Goal: Use online tool/utility: Utilize a website feature to perform a specific function

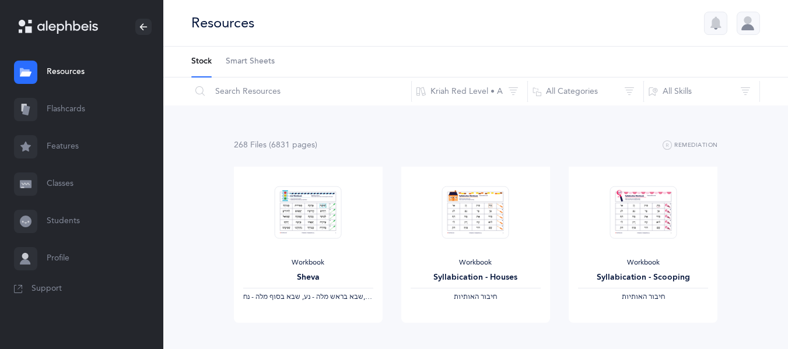
click at [43, 106] on link "Flashcards" at bounding box center [81, 109] width 163 height 37
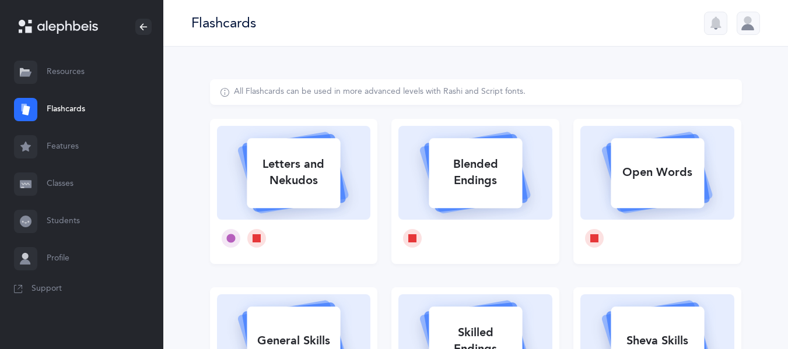
click at [323, 210] on icon at bounding box center [293, 171] width 139 height 97
select select
select select "single"
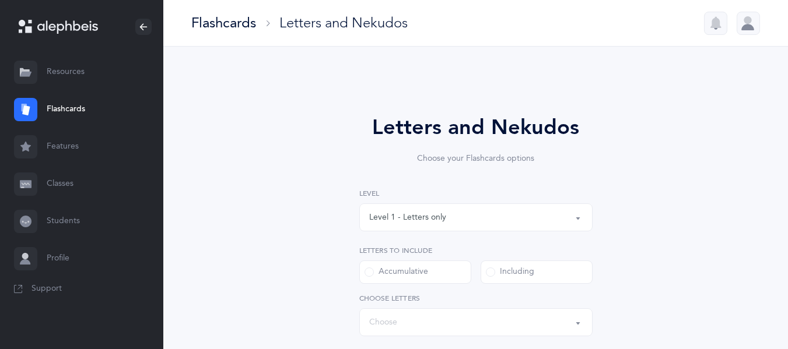
select select "27"
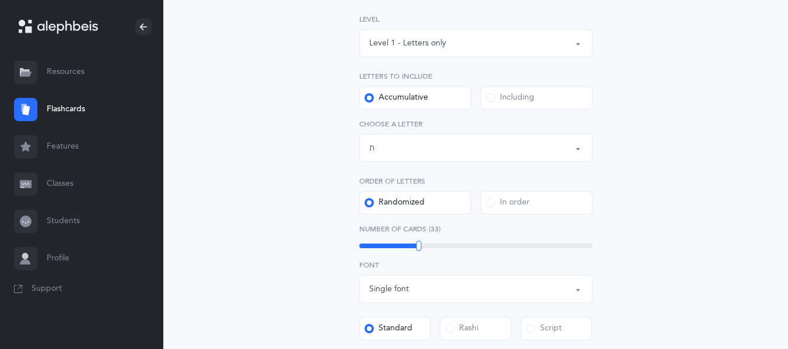
scroll to position [175, 0]
click at [403, 146] on div "Letters up until: ת" at bounding box center [476, 148] width 214 height 20
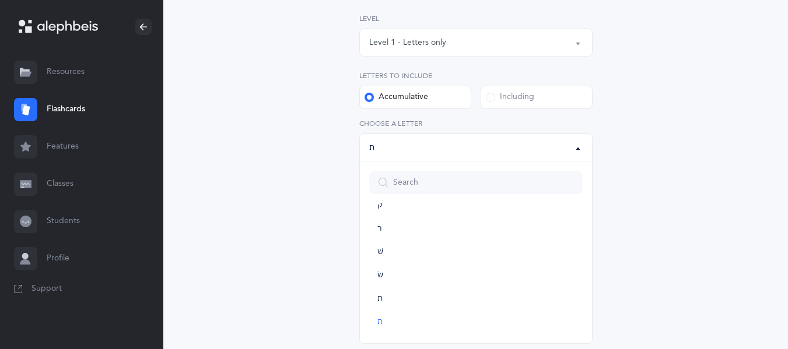
click at [506, 103] on label "Including" at bounding box center [537, 97] width 112 height 23
click at [0, 0] on input "Including" at bounding box center [0, 0] width 0 height 0
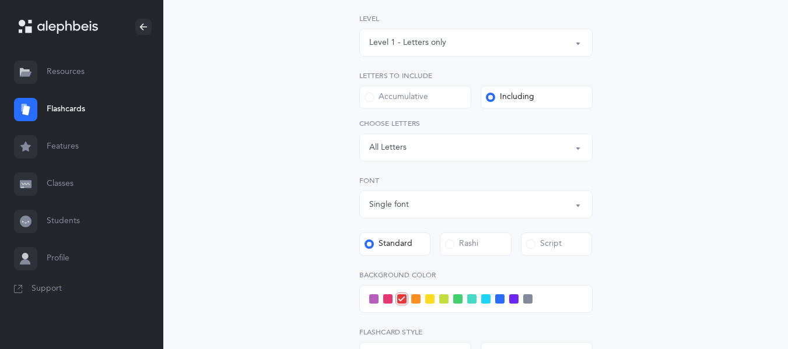
click at [454, 157] on div "Letters: All Letters" at bounding box center [476, 148] width 214 height 20
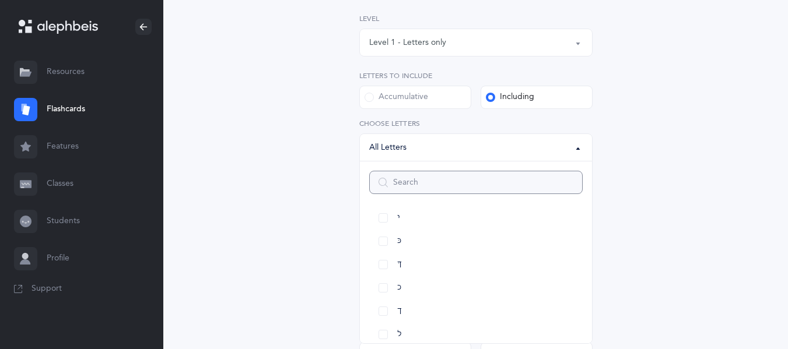
scroll to position [267, 0]
click at [400, 231] on link "כּ" at bounding box center [476, 237] width 214 height 23
select select "82"
click at [410, 263] on link "ךּ" at bounding box center [476, 260] width 214 height 23
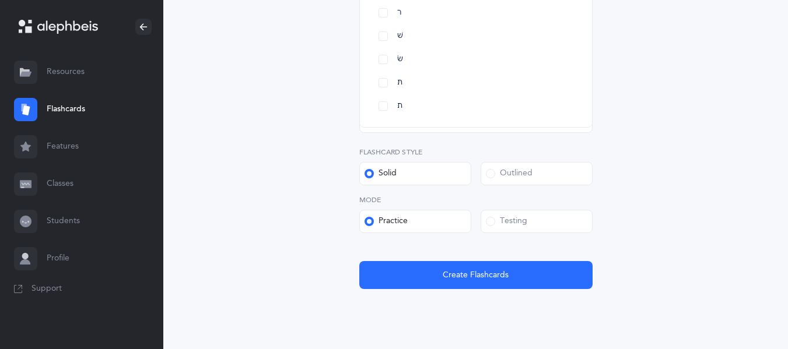
scroll to position [394, 0]
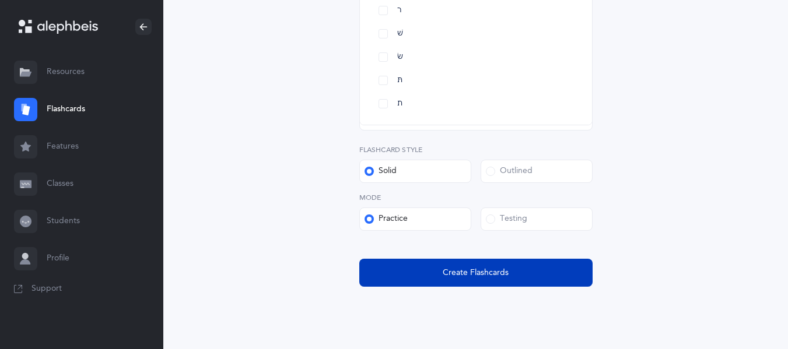
click at [521, 278] on button "Create Flashcards" at bounding box center [475, 273] width 233 height 28
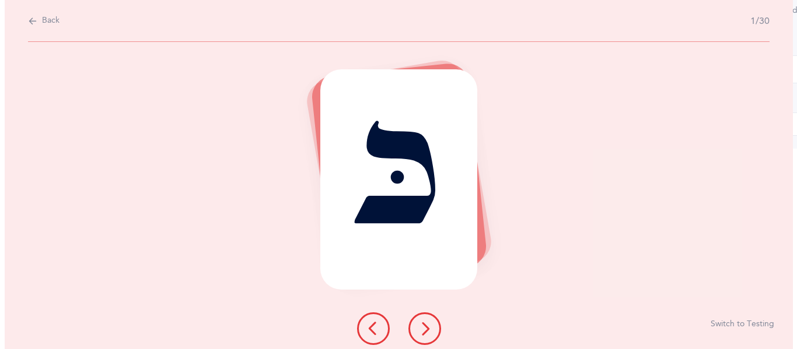
scroll to position [0, 0]
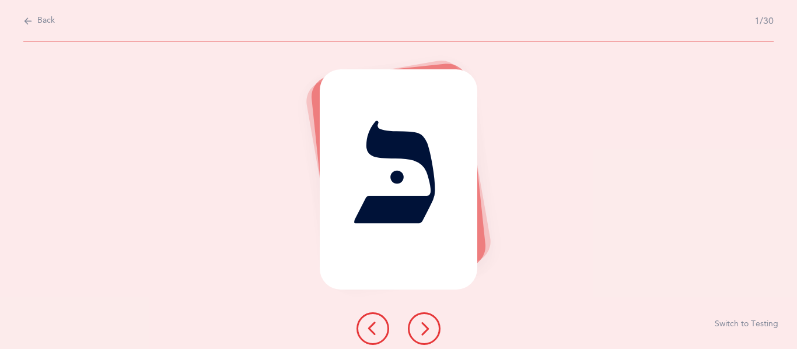
click at [432, 327] on button at bounding box center [424, 329] width 33 height 33
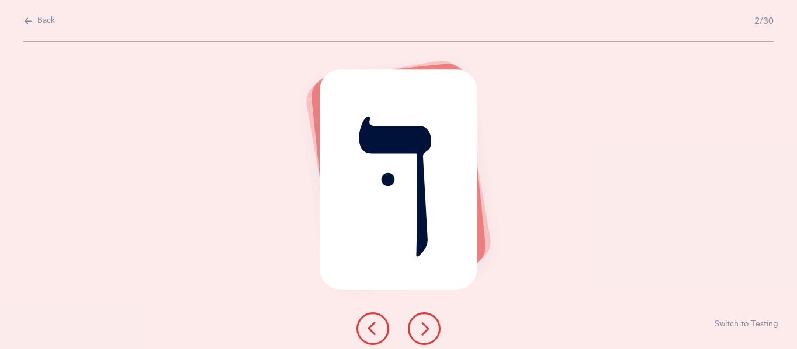
click at [374, 322] on icon at bounding box center [373, 329] width 14 height 14
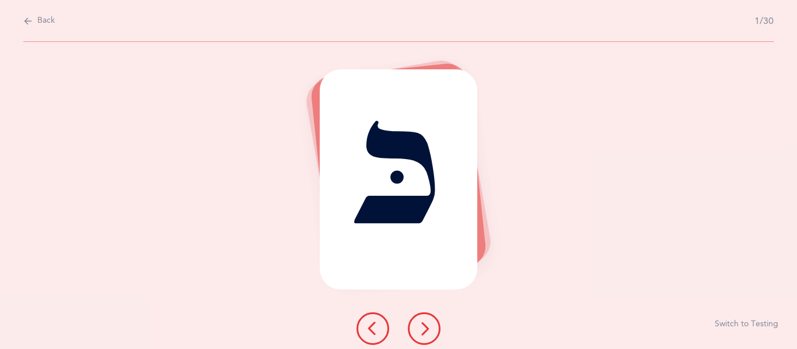
click at [739, 323] on button "Switch to Testing" at bounding box center [747, 325] width 64 height 12
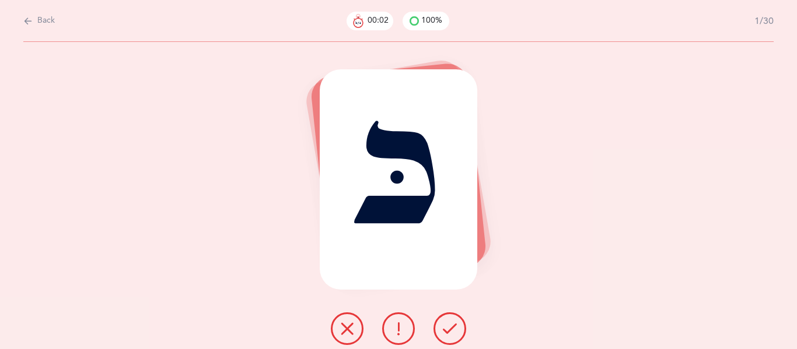
click at [453, 326] on icon at bounding box center [450, 329] width 14 height 14
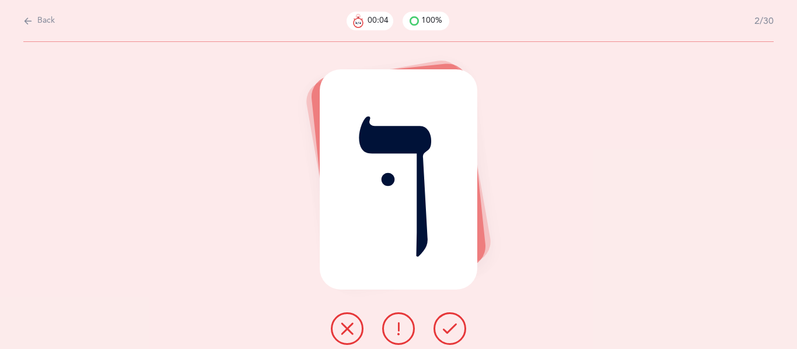
click at [453, 326] on icon at bounding box center [450, 329] width 14 height 14
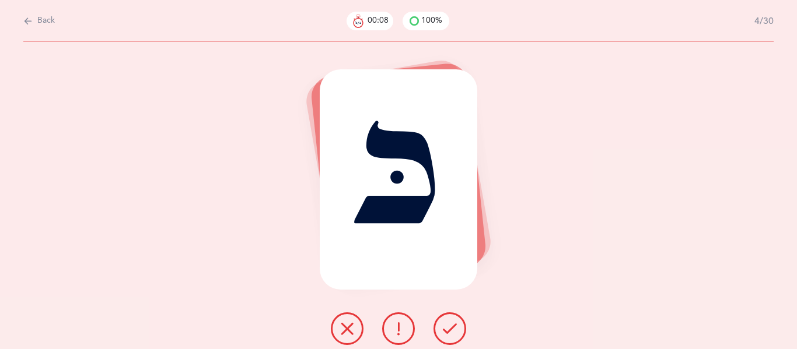
click at [453, 326] on icon at bounding box center [450, 329] width 14 height 14
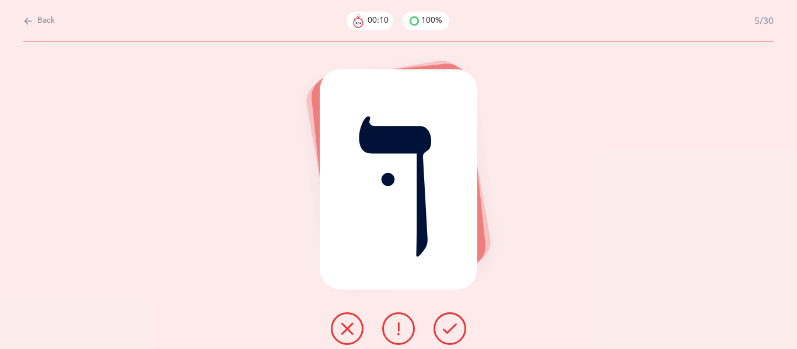
click at [453, 326] on icon at bounding box center [450, 329] width 14 height 14
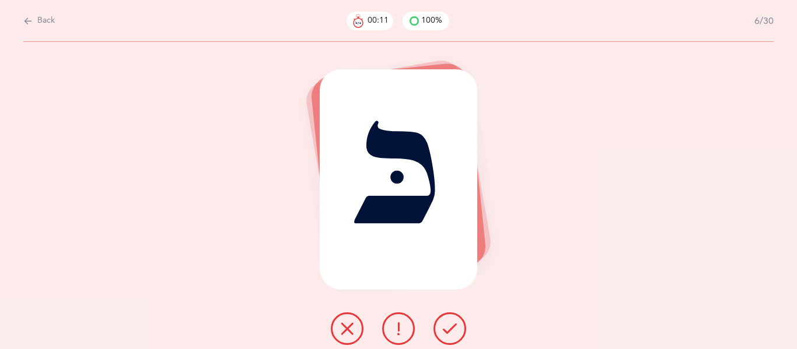
click at [453, 326] on icon at bounding box center [450, 329] width 14 height 14
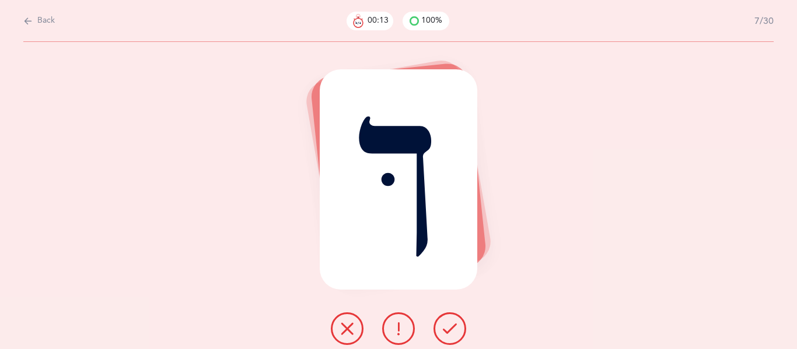
click at [453, 326] on icon at bounding box center [450, 329] width 14 height 14
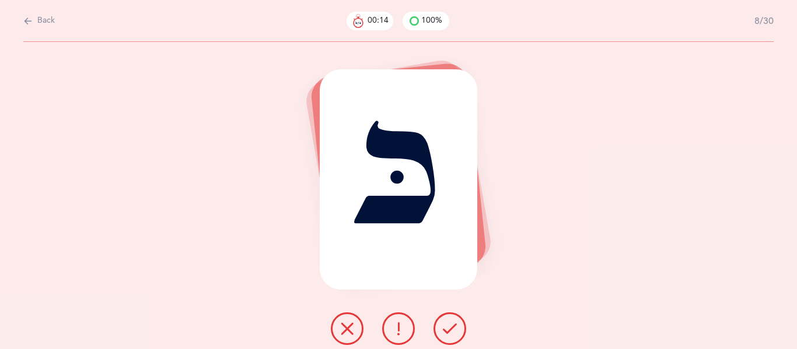
click at [453, 326] on icon at bounding box center [450, 329] width 14 height 14
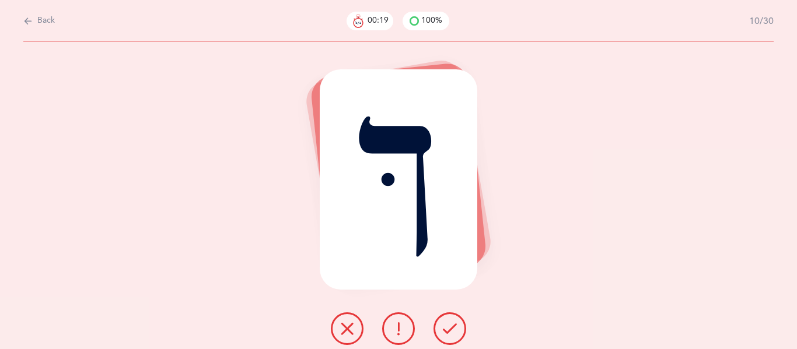
click at [453, 326] on icon at bounding box center [450, 329] width 14 height 14
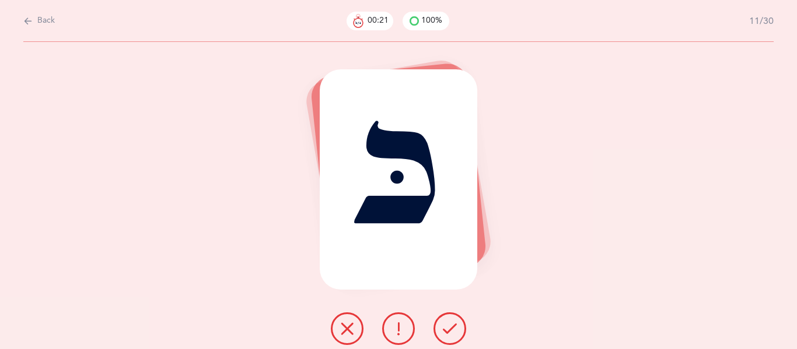
click at [453, 326] on icon at bounding box center [450, 329] width 14 height 14
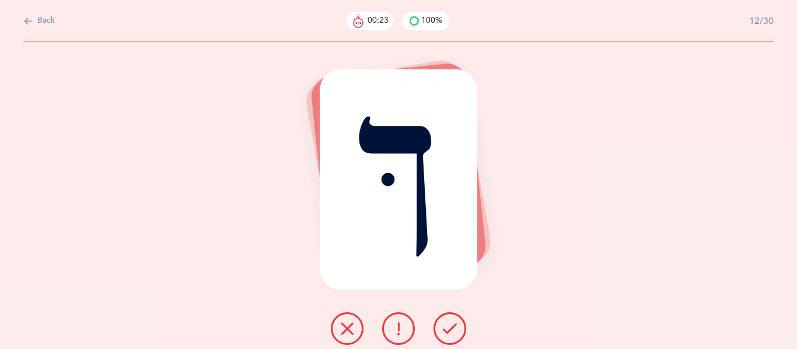
click at [453, 326] on icon at bounding box center [450, 329] width 14 height 14
click at [454, 326] on icon at bounding box center [450, 329] width 14 height 14
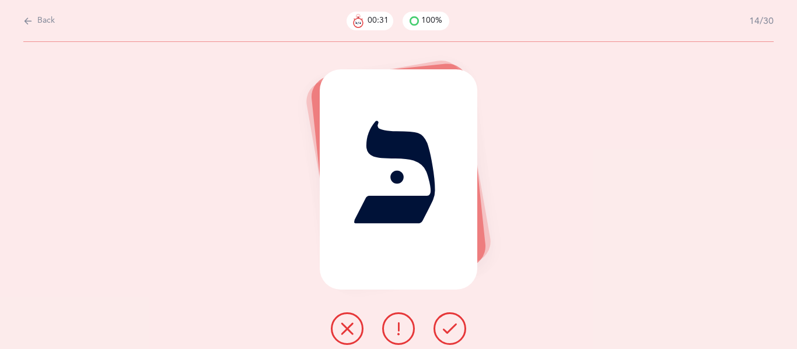
click at [454, 326] on icon at bounding box center [450, 329] width 14 height 14
click at [453, 326] on icon at bounding box center [450, 329] width 14 height 14
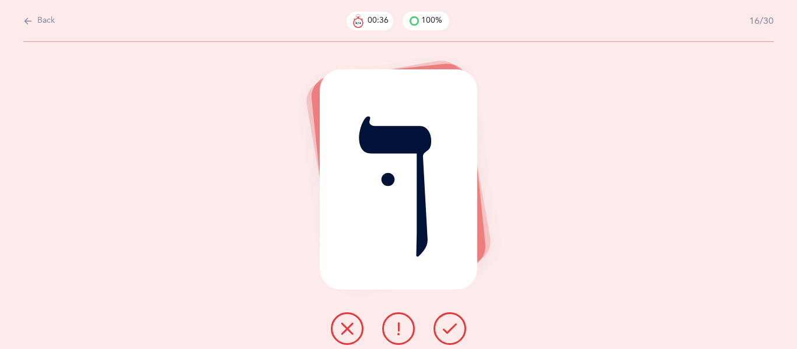
click at [453, 326] on icon at bounding box center [450, 329] width 14 height 14
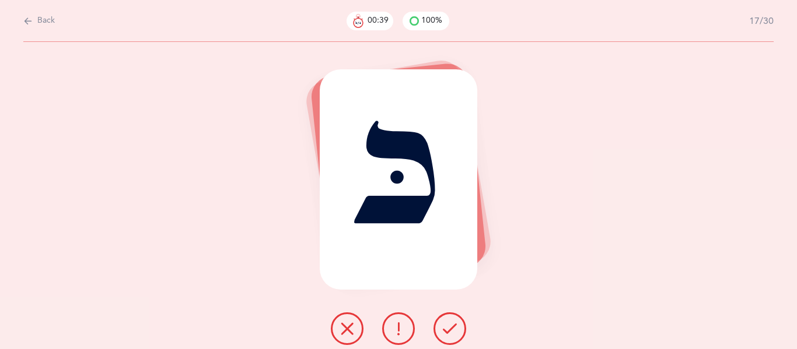
click at [449, 324] on icon at bounding box center [450, 329] width 14 height 14
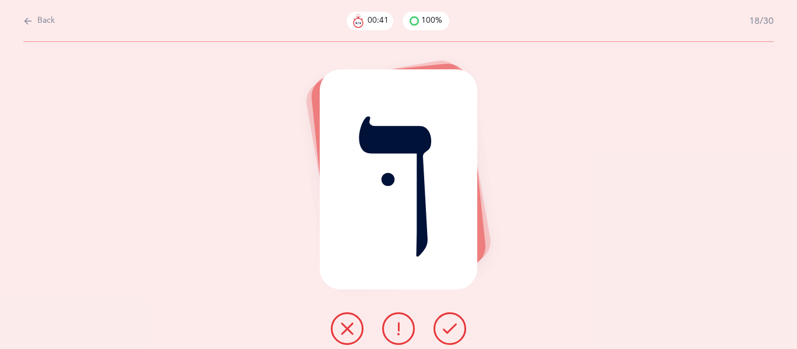
click at [449, 324] on icon at bounding box center [450, 329] width 14 height 14
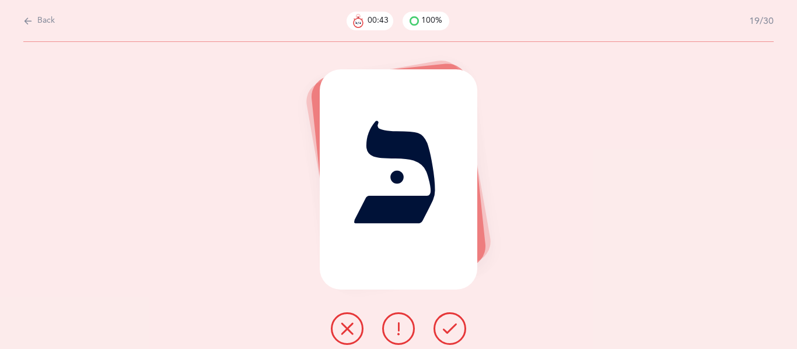
click at [449, 324] on icon at bounding box center [450, 329] width 14 height 14
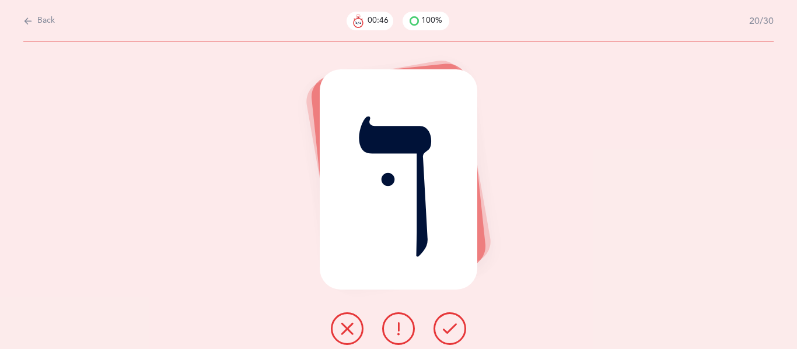
click at [449, 324] on icon at bounding box center [450, 329] width 14 height 14
click at [451, 330] on icon at bounding box center [450, 329] width 14 height 14
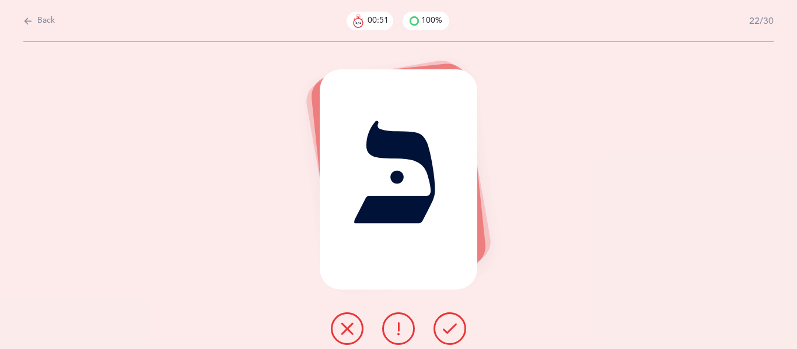
click at [454, 331] on icon at bounding box center [450, 329] width 14 height 14
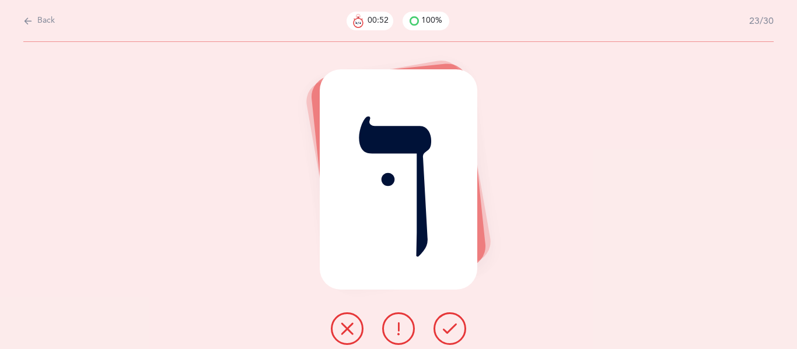
click at [454, 331] on icon at bounding box center [450, 329] width 14 height 14
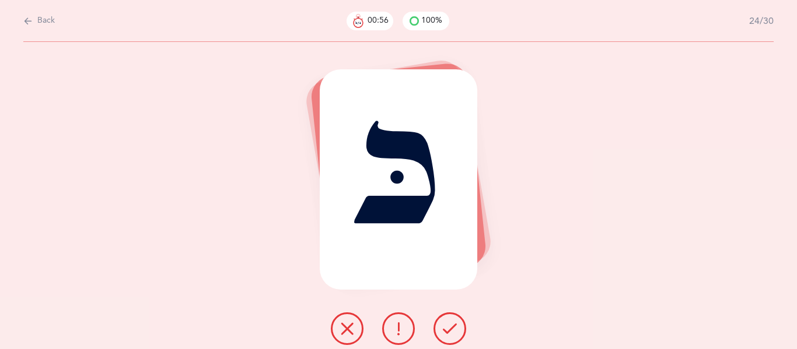
click at [451, 338] on button at bounding box center [449, 329] width 33 height 33
click at [449, 338] on button at bounding box center [449, 329] width 33 height 33
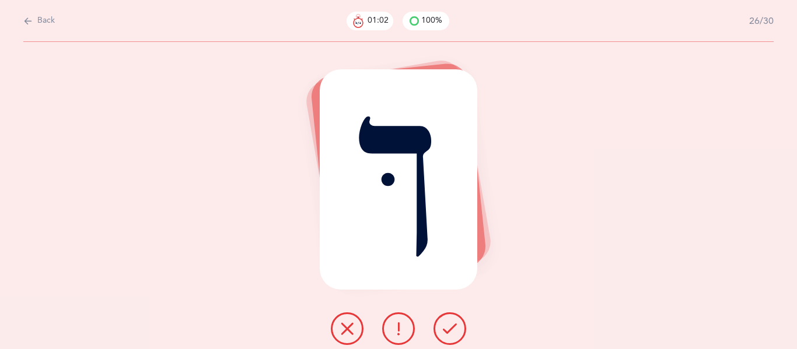
click at [449, 338] on button at bounding box center [449, 329] width 33 height 33
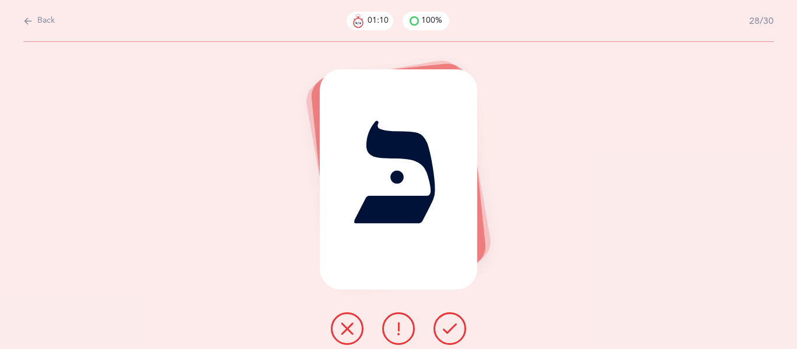
click at [445, 324] on icon at bounding box center [450, 329] width 14 height 14
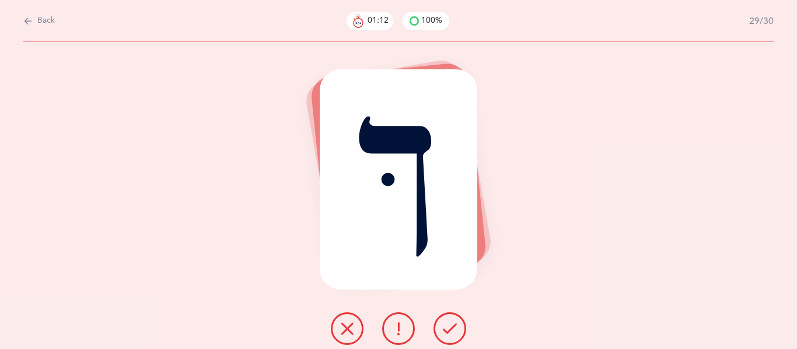
click at [453, 319] on button at bounding box center [449, 329] width 33 height 33
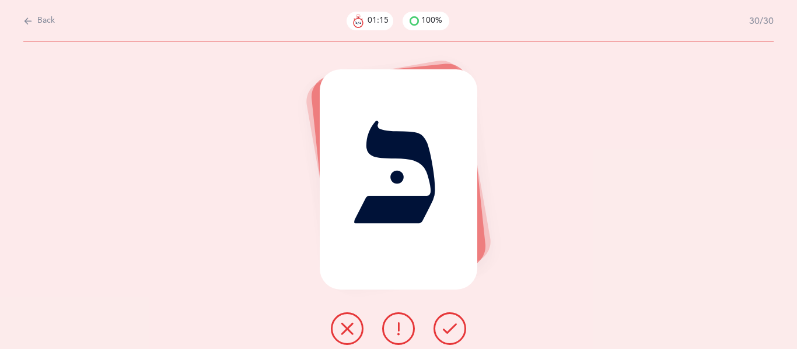
click at [453, 323] on icon at bounding box center [450, 329] width 14 height 14
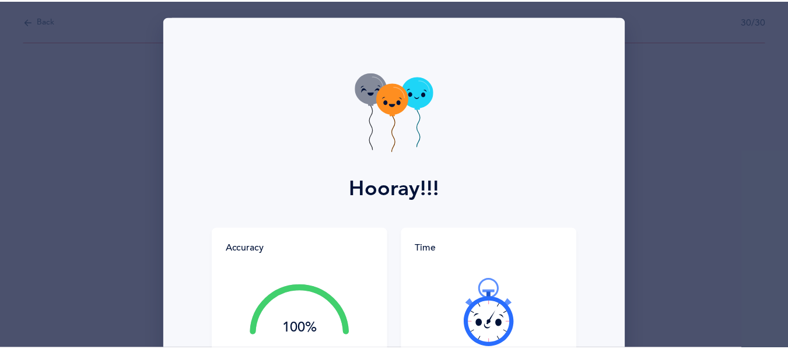
scroll to position [164, 0]
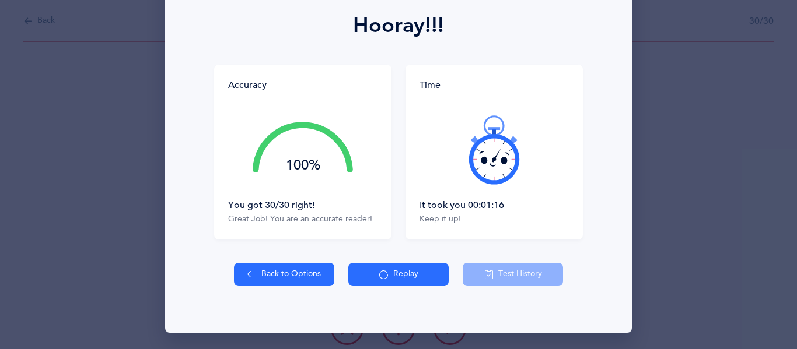
click at [272, 278] on button "Back to Options" at bounding box center [284, 274] width 100 height 23
select select "82"
select select "single"
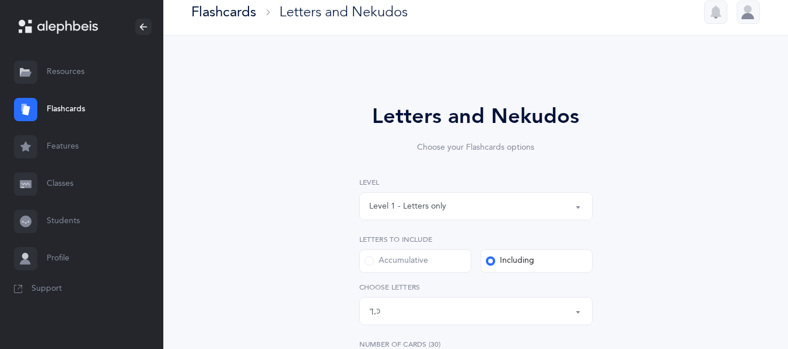
scroll to position [36, 0]
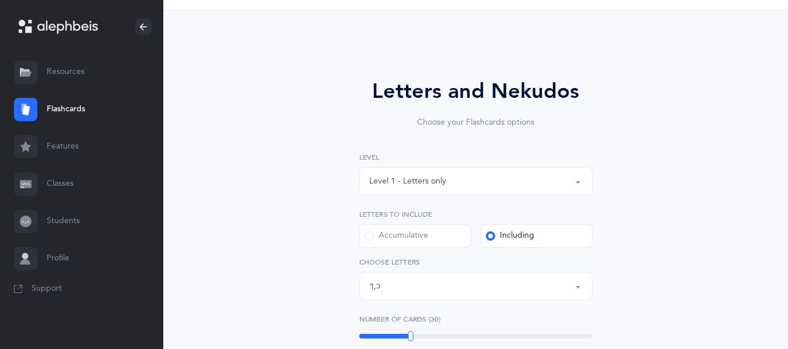
click at [474, 288] on div "Letters: כּ , ךּ" at bounding box center [476, 287] width 214 height 20
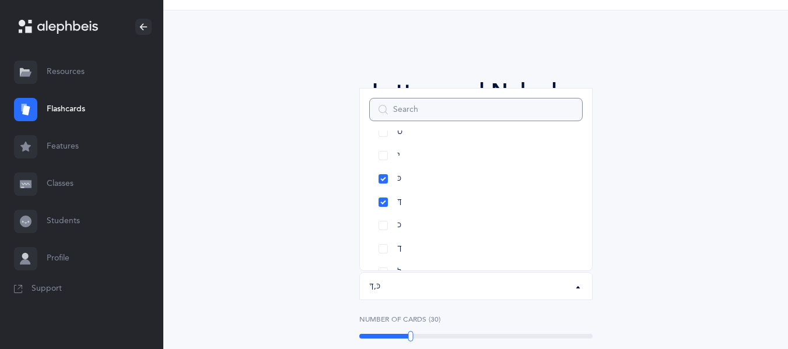
scroll to position [253, 0]
click at [400, 203] on span "ךּ" at bounding box center [399, 202] width 5 height 11
click at [400, 203] on span "בּ" at bounding box center [399, 198] width 5 height 11
select select "81"
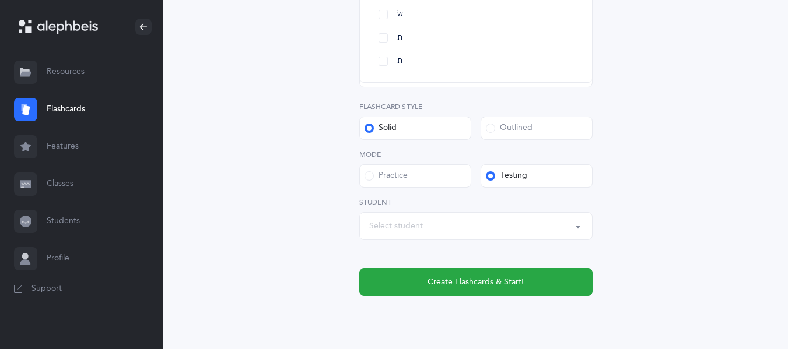
scroll to position [441, 0]
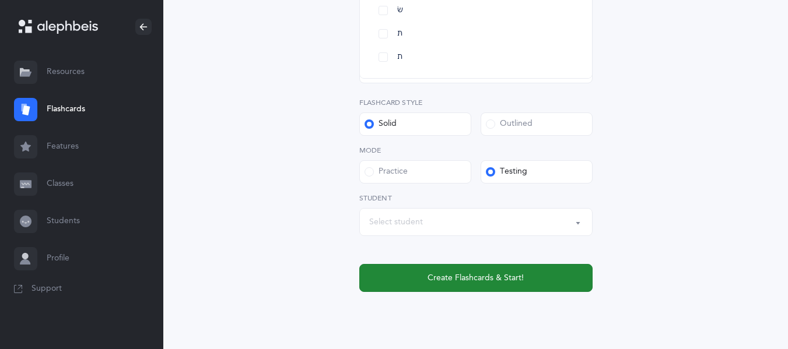
click at [526, 271] on button "Create Flashcards & Start!" at bounding box center [475, 278] width 233 height 28
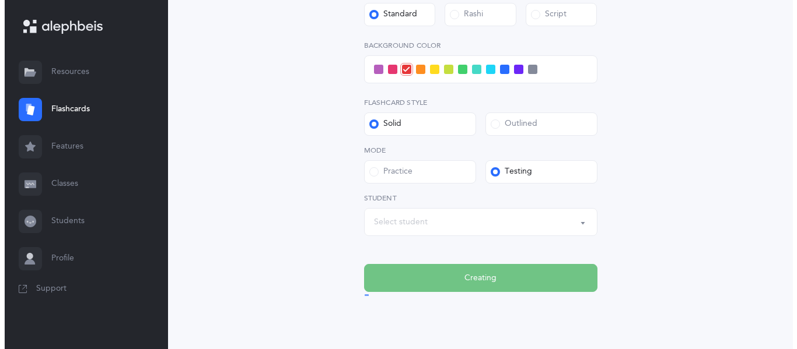
scroll to position [0, 0]
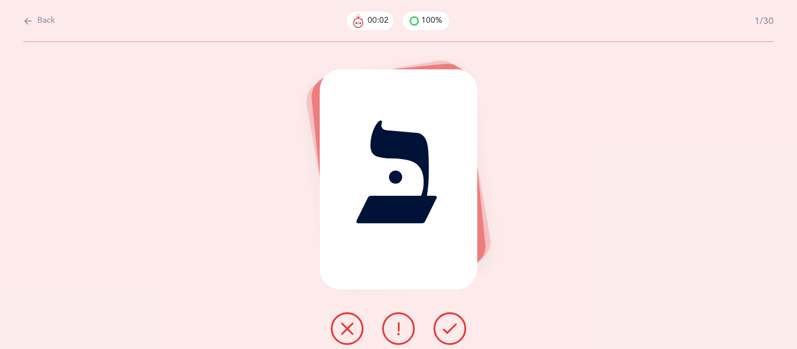
click at [444, 330] on icon at bounding box center [450, 329] width 14 height 14
click at [440, 326] on button at bounding box center [449, 329] width 33 height 33
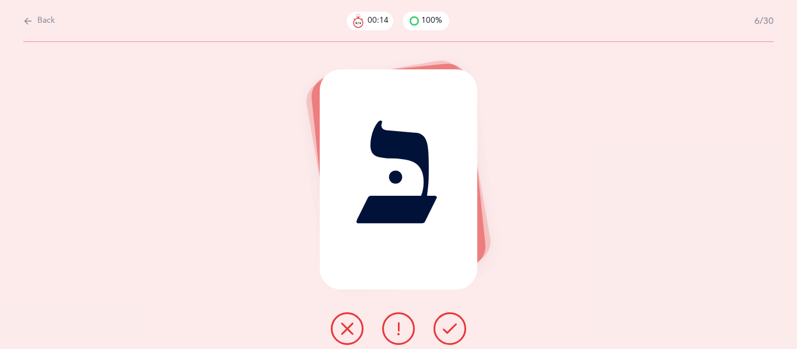
click at [452, 331] on icon at bounding box center [450, 329] width 14 height 14
click at [453, 334] on icon at bounding box center [450, 329] width 14 height 14
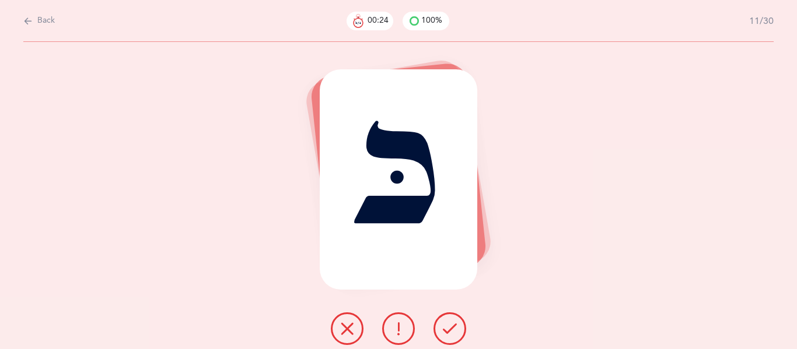
click at [453, 334] on icon at bounding box center [450, 329] width 14 height 14
click at [454, 328] on icon at bounding box center [450, 329] width 14 height 14
click at [454, 330] on icon at bounding box center [450, 329] width 14 height 14
click at [454, 331] on icon at bounding box center [450, 329] width 14 height 14
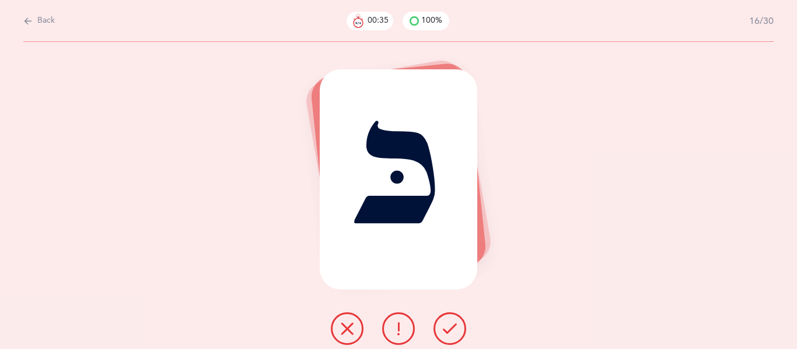
click at [453, 333] on icon at bounding box center [450, 329] width 14 height 14
click at [453, 331] on icon at bounding box center [450, 329] width 14 height 14
click at [454, 330] on icon at bounding box center [450, 329] width 14 height 14
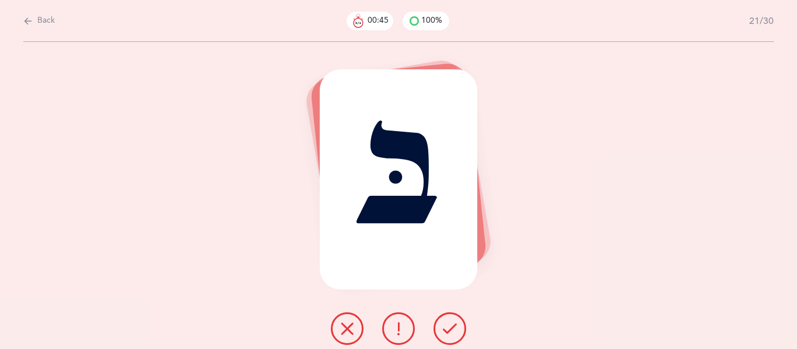
click at [454, 333] on icon at bounding box center [450, 329] width 14 height 14
click at [458, 335] on button at bounding box center [449, 329] width 33 height 33
click at [458, 337] on button at bounding box center [449, 329] width 33 height 33
click at [460, 342] on div at bounding box center [398, 329] width 154 height 33
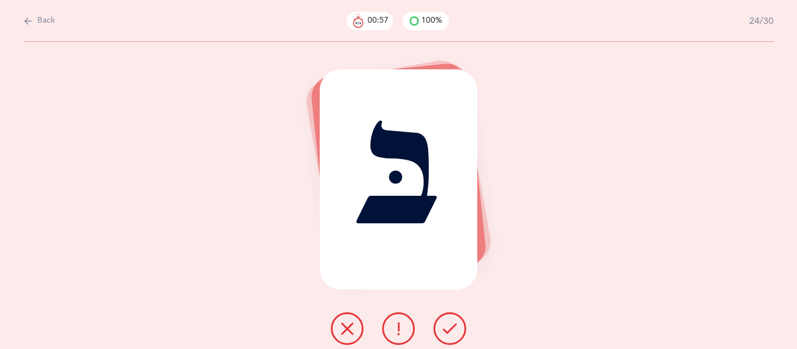
click at [463, 339] on button at bounding box center [449, 329] width 33 height 33
click at [450, 331] on icon at bounding box center [450, 329] width 14 height 14
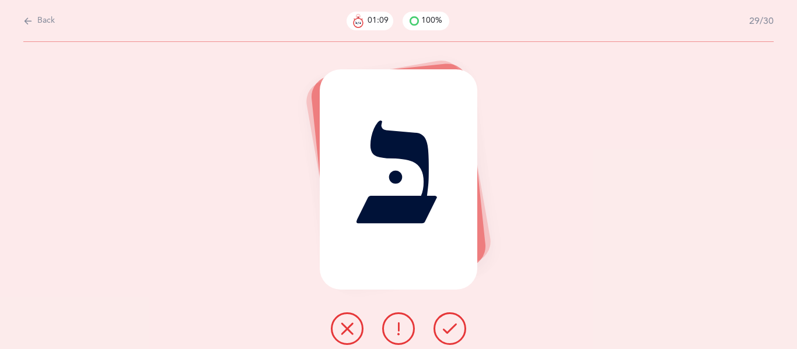
click at [450, 331] on icon at bounding box center [450, 329] width 14 height 14
click at [452, 326] on icon at bounding box center [450, 329] width 14 height 14
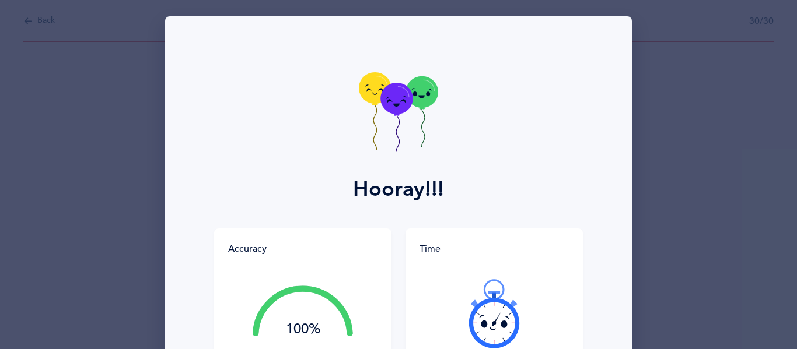
scroll to position [164, 0]
